Goal: Transaction & Acquisition: Subscribe to service/newsletter

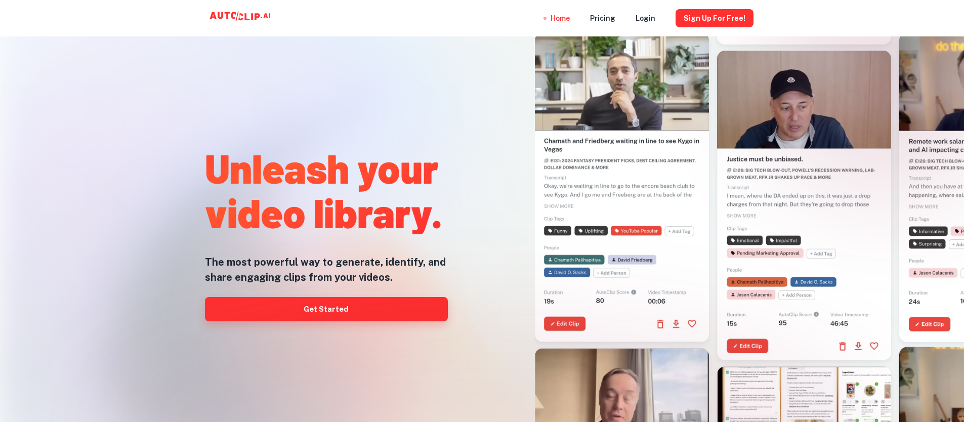
click at [328, 311] on link "Get Started" at bounding box center [326, 309] width 243 height 24
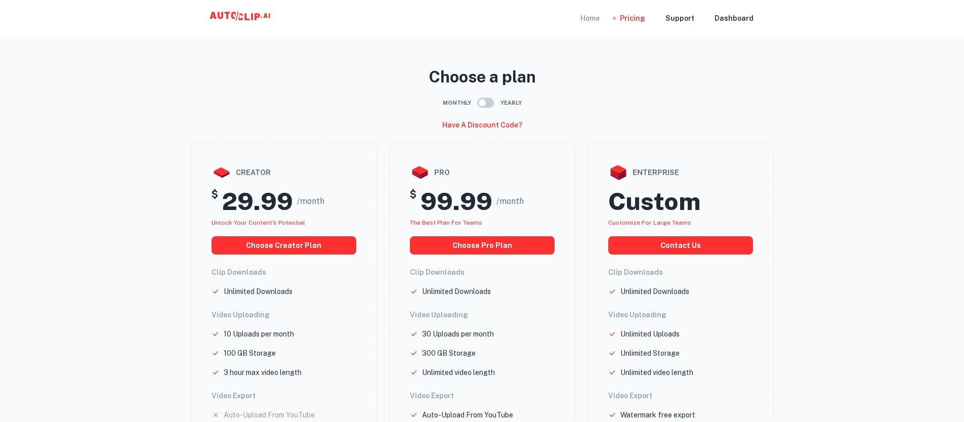
click at [599, 18] on div "Home" at bounding box center [590, 18] width 19 height 36
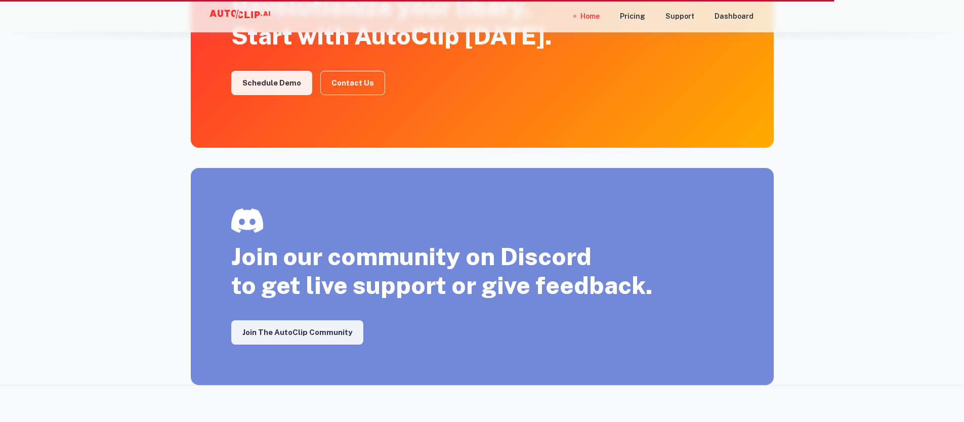
scroll to position [1804, 0]
